Goal: Check status: Check status

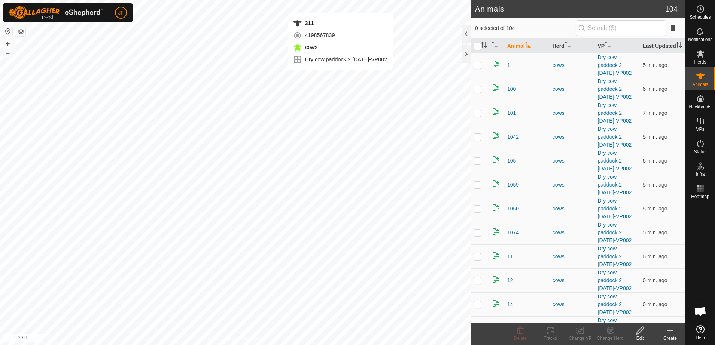
checkbox input "true"
click at [549, 335] on div "Tracks" at bounding box center [550, 338] width 30 height 7
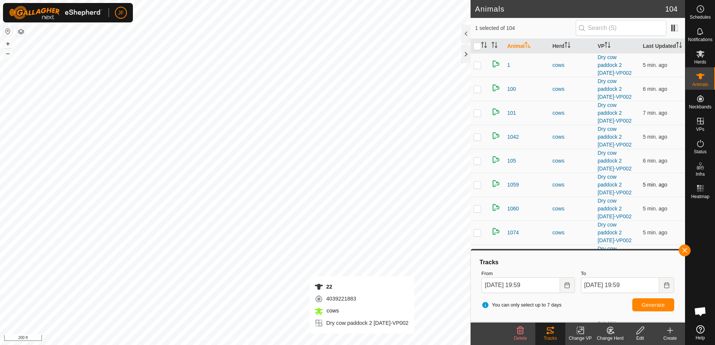
checkbox input "true"
checkbox input "false"
click at [682, 250] on button "button" at bounding box center [684, 251] width 12 height 12
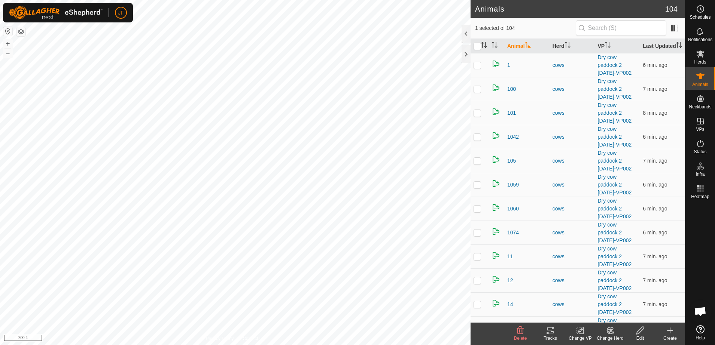
click at [553, 336] on div "Tracks" at bounding box center [550, 338] width 30 height 7
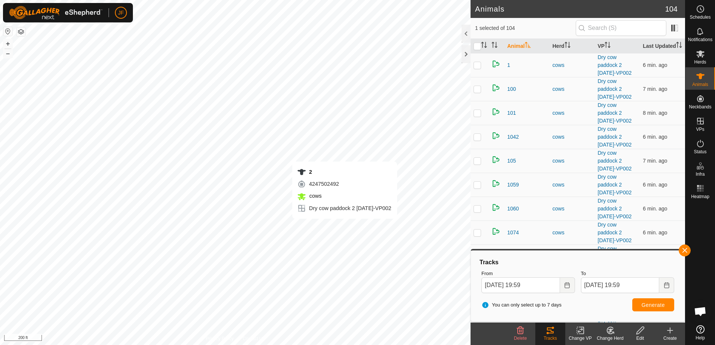
checkbox input "true"
checkbox input "false"
click at [685, 247] on button "button" at bounding box center [684, 251] width 12 height 12
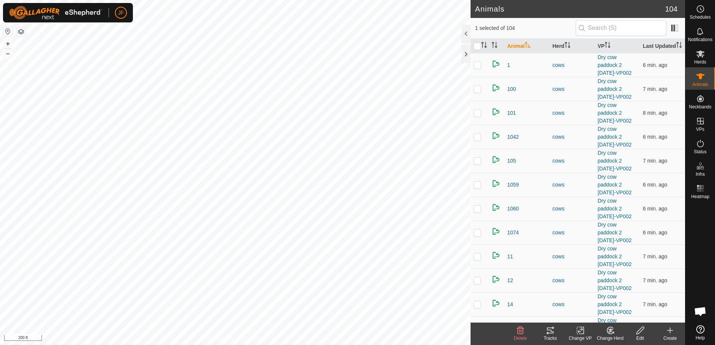
click at [550, 334] on icon at bounding box center [549, 330] width 9 height 9
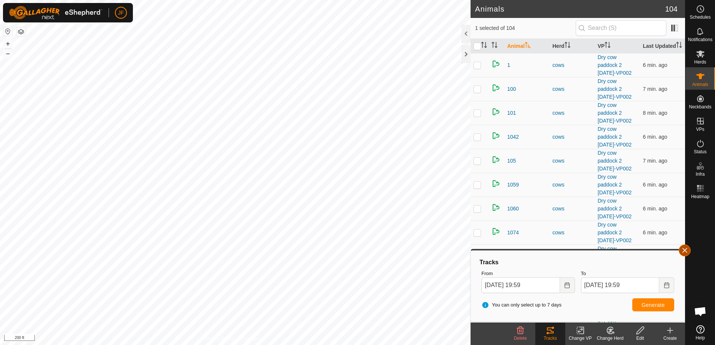
click at [684, 251] on button "button" at bounding box center [684, 251] width 12 height 12
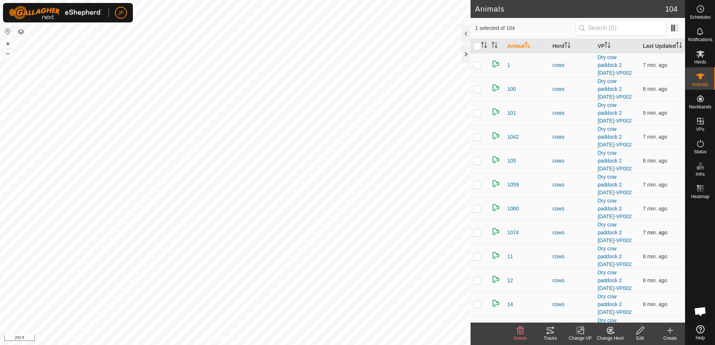
checkbox input "false"
checkbox input "true"
click at [550, 331] on icon at bounding box center [549, 330] width 9 height 9
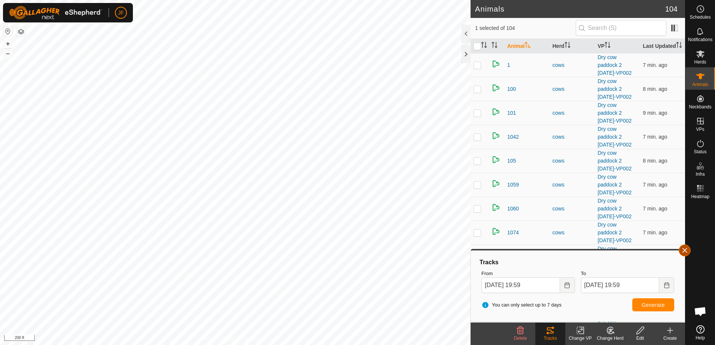
click at [687, 250] on button "button" at bounding box center [684, 251] width 12 height 12
